Goal: Task Accomplishment & Management: Manage account settings

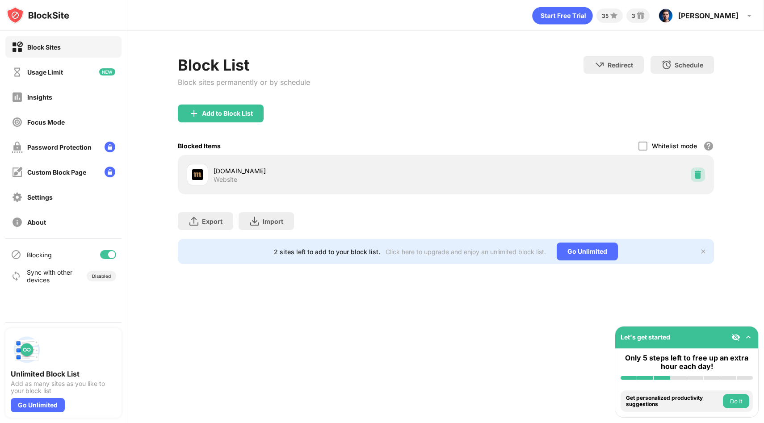
click at [695, 173] on img at bounding box center [697, 174] width 9 height 9
